Goal: Information Seeking & Learning: Learn about a topic

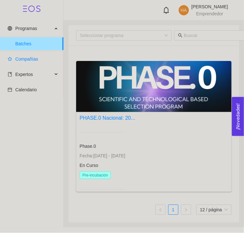
click at [34, 60] on span "Compañías" at bounding box center [26, 58] width 23 height 5
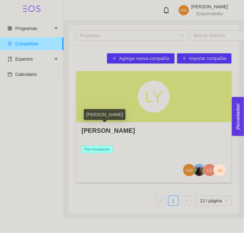
click at [94, 128] on h4 "[PERSON_NAME]" at bounding box center [109, 130] width 54 height 9
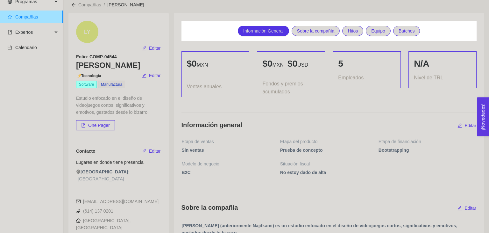
scroll to position [128, 0]
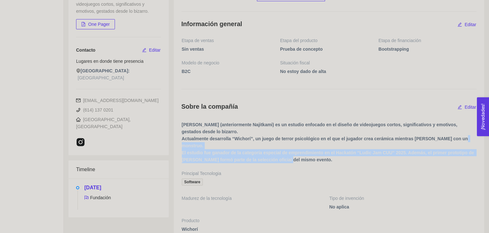
drag, startPoint x: 183, startPoint y: 145, endPoint x: 318, endPoint y: 159, distance: 136.2
click at [244, 159] on span "[PERSON_NAME] (anteriormente Najitkami) es un estudio enfocado en el diseño de …" at bounding box center [329, 144] width 295 height 47
copy span "El estudio fue ganador de la categoría especial de emprendimiento en el Hackató…"
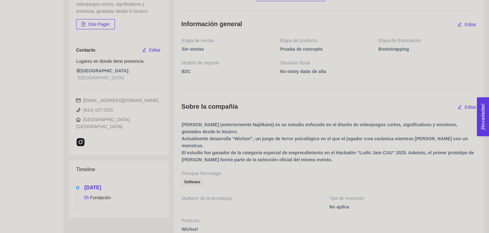
click at [244, 154] on span "[PERSON_NAME] (anteriormente Najitkami) es un estudio enfocado en el diseño de …" at bounding box center [329, 144] width 295 height 47
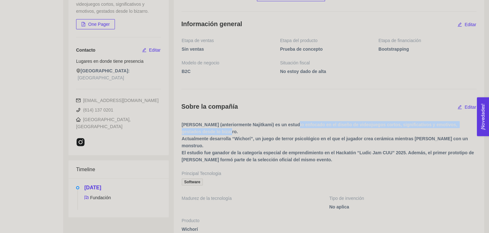
drag, startPoint x: 291, startPoint y: 125, endPoint x: 293, endPoint y: 130, distance: 5.4
click at [244, 130] on span "[PERSON_NAME] (anteriormente Najitkami) es un estudio enfocado en el diseño de …" at bounding box center [329, 144] width 295 height 47
copy span "enfocado en el diseño de videojuegos cortos, significativos y emotivos, gestado…"
